Goal: Transaction & Acquisition: Purchase product/service

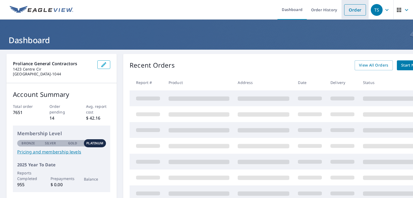
click at [350, 12] on link "Order" at bounding box center [355, 9] width 22 height 11
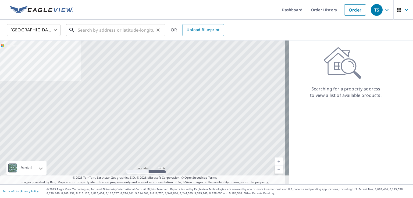
click at [95, 30] on input "text" at bounding box center [116, 30] width 77 height 15
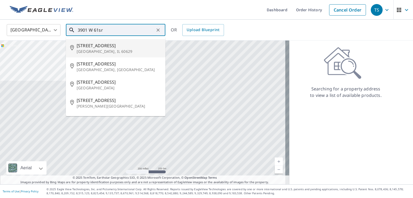
click at [95, 52] on p "[GEOGRAPHIC_DATA], IL 60629" at bounding box center [119, 51] width 84 height 5
type input "[STREET_ADDRESS]"
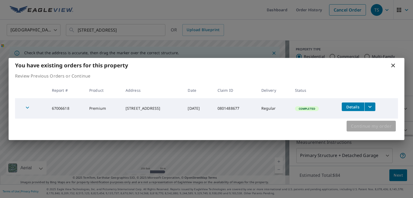
click at [370, 125] on span "Continue my order" at bounding box center [371, 127] width 41 height 8
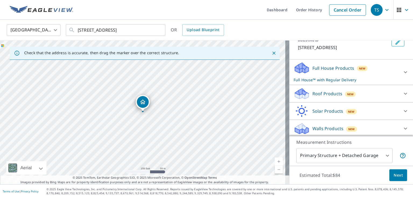
scroll to position [38, 0]
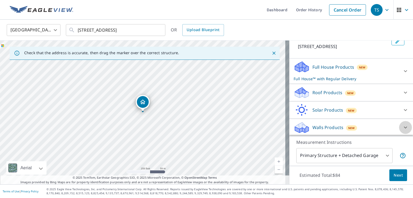
click at [402, 126] on icon at bounding box center [405, 127] width 6 height 6
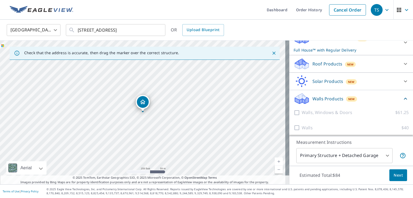
scroll to position [68, 0]
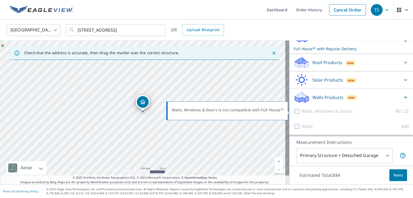
click at [294, 111] on div at bounding box center [297, 111] width 8 height 7
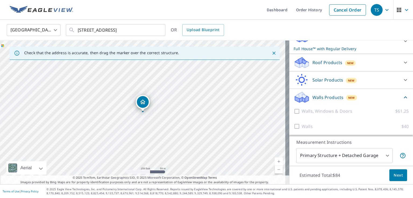
scroll to position [14, 0]
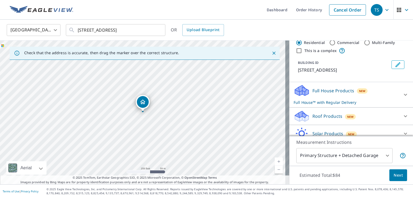
click at [321, 99] on div "Full House Products New Full House™ with Regular Delivery" at bounding box center [345, 94] width 105 height 21
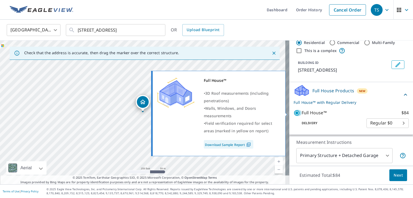
click at [293, 112] on input "Full House™ $84" at bounding box center [297, 113] width 8 height 6
checkbox input "false"
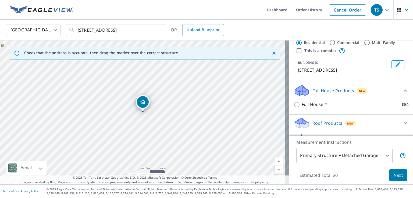
scroll to position [68, 0]
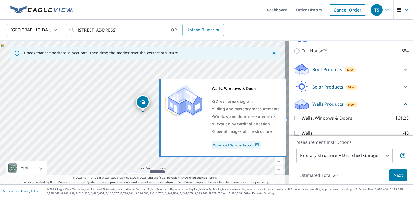
click at [293, 116] on input "Walls, Windows & Doors $61.25" at bounding box center [297, 118] width 8 height 6
checkbox input "true"
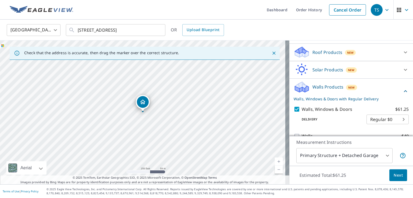
scroll to position [95, 0]
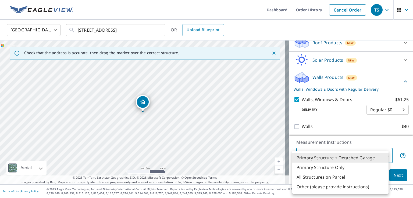
click at [383, 155] on body "TS TS Dashboard Order History Cancel Order TS [GEOGRAPHIC_DATA] [GEOGRAPHIC_DAT…" at bounding box center [206, 99] width 413 height 198
click at [342, 167] on li "Primary Structure Only" at bounding box center [340, 168] width 96 height 10
type input "2"
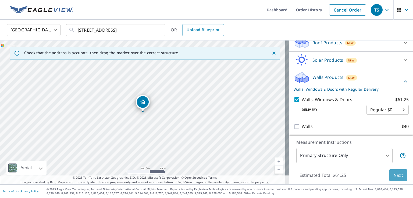
click at [393, 174] on span "Next" at bounding box center [397, 175] width 9 height 7
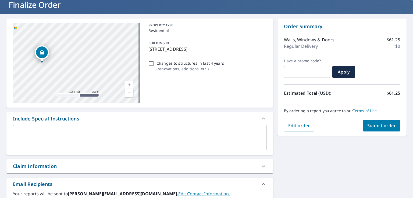
scroll to position [81, 0]
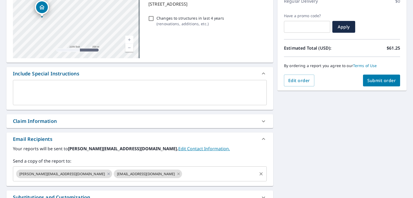
click at [176, 176] on icon at bounding box center [178, 174] width 4 height 6
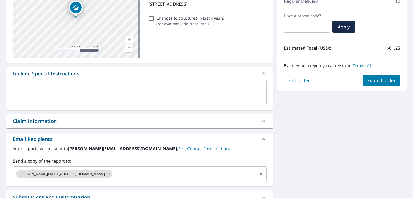
click at [106, 172] on icon at bounding box center [108, 174] width 4 height 6
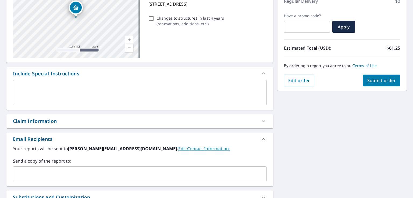
click at [41, 175] on input "text" at bounding box center [135, 174] width 241 height 10
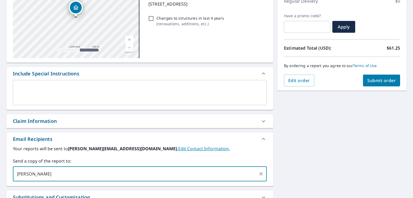
type input "[PERSON_NAME][EMAIL_ADDRESS][DOMAIN_NAME]"
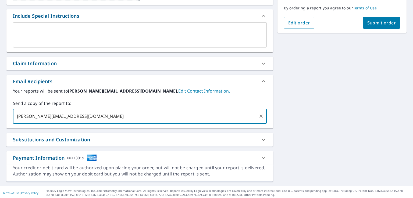
scroll to position [140, 0]
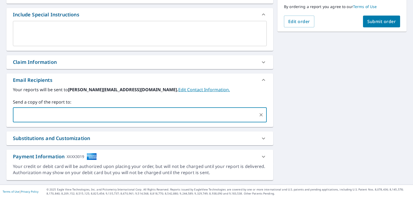
click at [369, 23] on span "Submit order" at bounding box center [381, 22] width 29 height 6
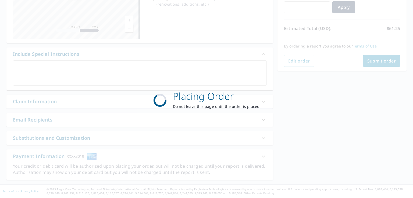
scroll to position [100, 0]
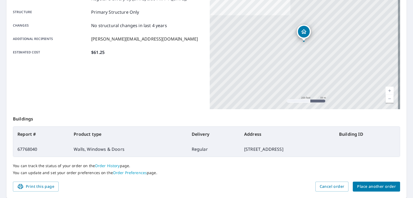
click at [370, 186] on span "Place another order" at bounding box center [376, 187] width 39 height 7
